Goal: Navigation & Orientation: Find specific page/section

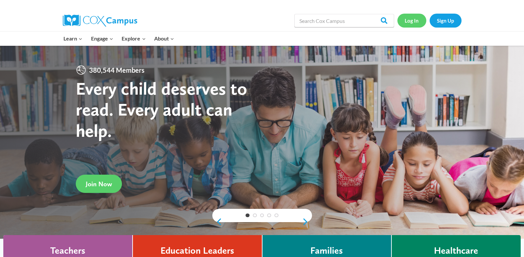
click at [410, 21] on link "Log In" at bounding box center [411, 21] width 29 height 14
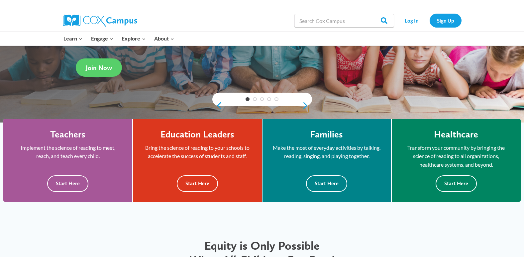
scroll to position [98, 0]
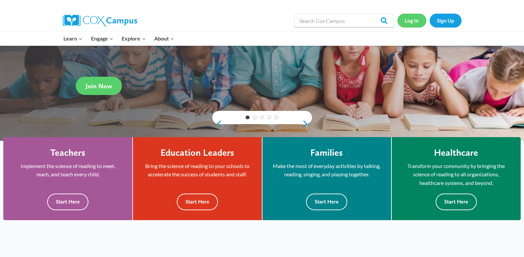
click at [410, 25] on link "Log In" at bounding box center [411, 21] width 29 height 14
